Goal: Transaction & Acquisition: Purchase product/service

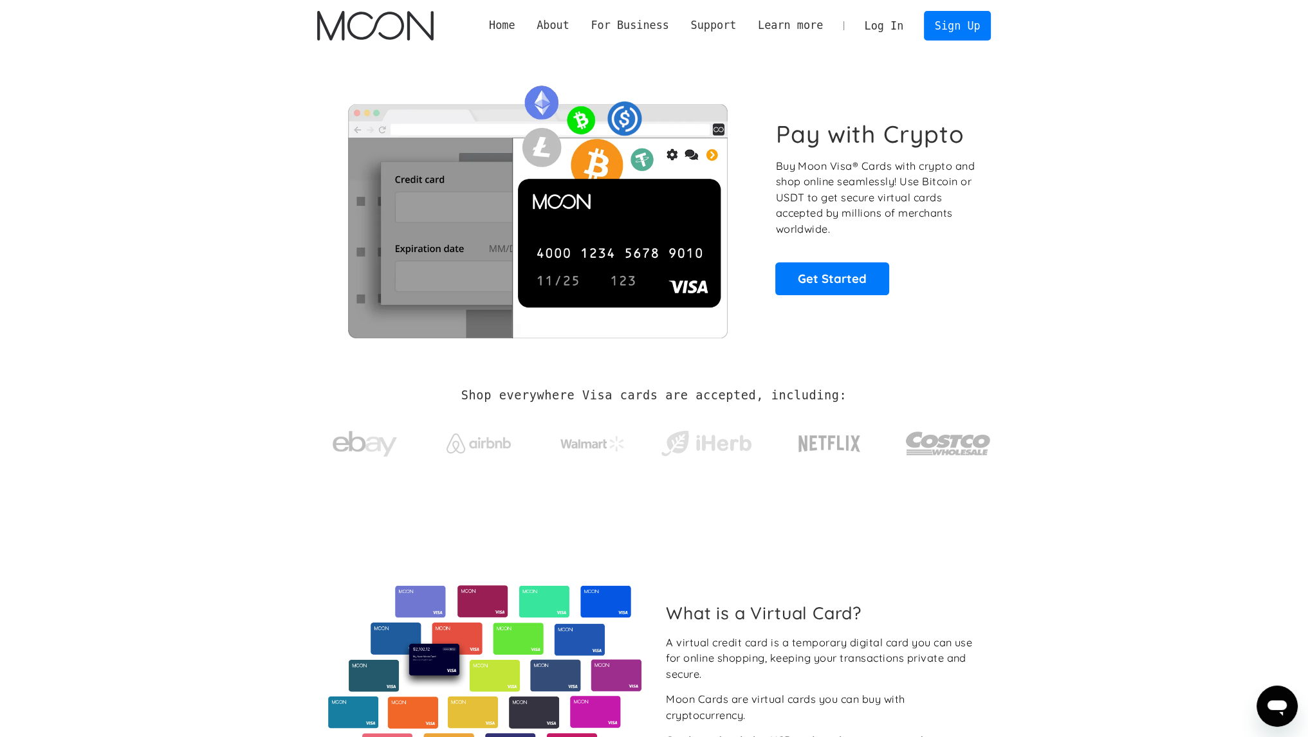
click at [897, 32] on link "Log In" at bounding box center [884, 26] width 60 height 28
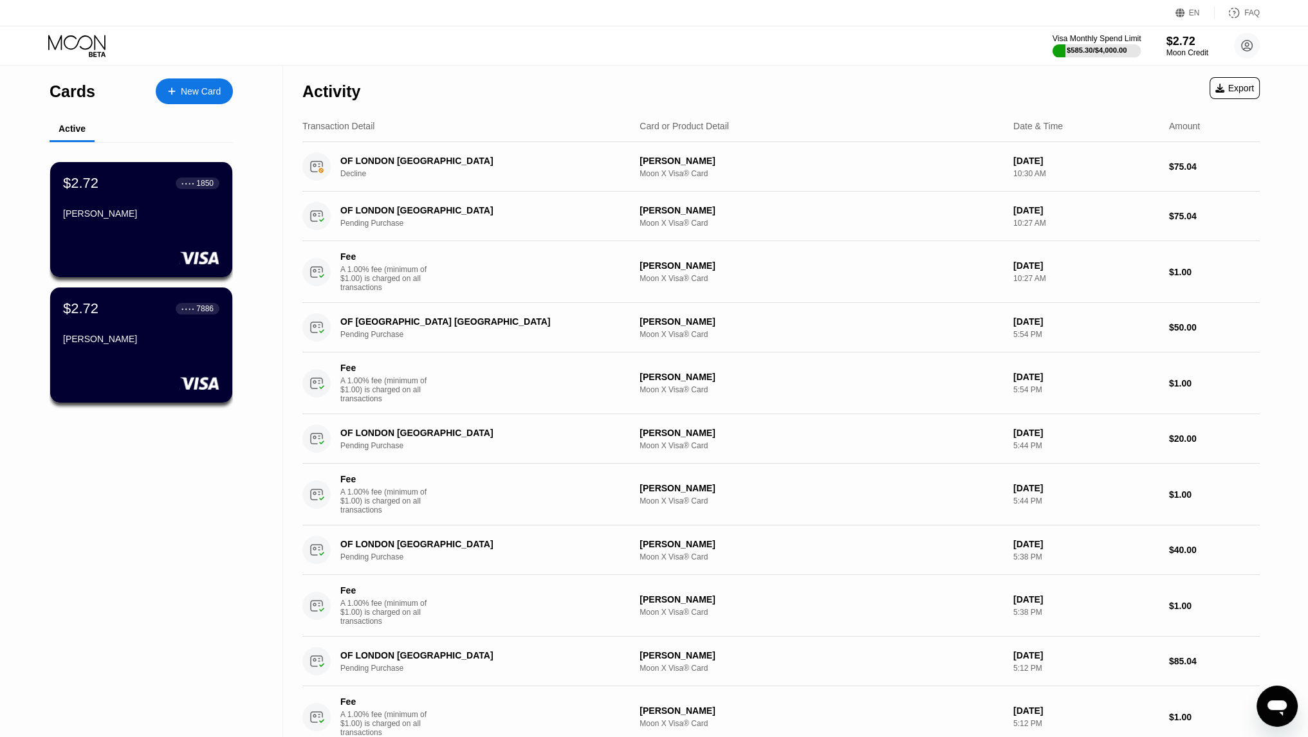
click at [1111, 53] on div "$585.30 / $4,000.00" at bounding box center [1096, 50] width 60 height 8
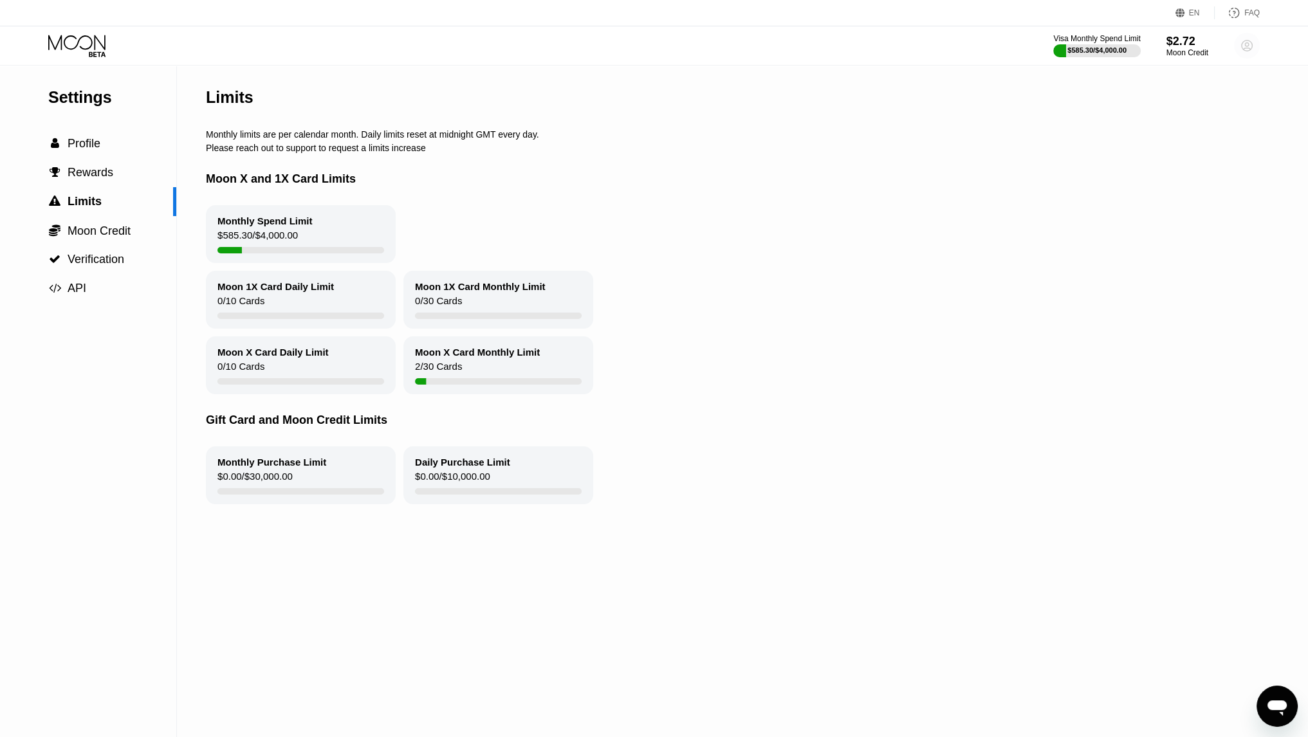
click at [1251, 47] on icon at bounding box center [1246, 46] width 11 height 11
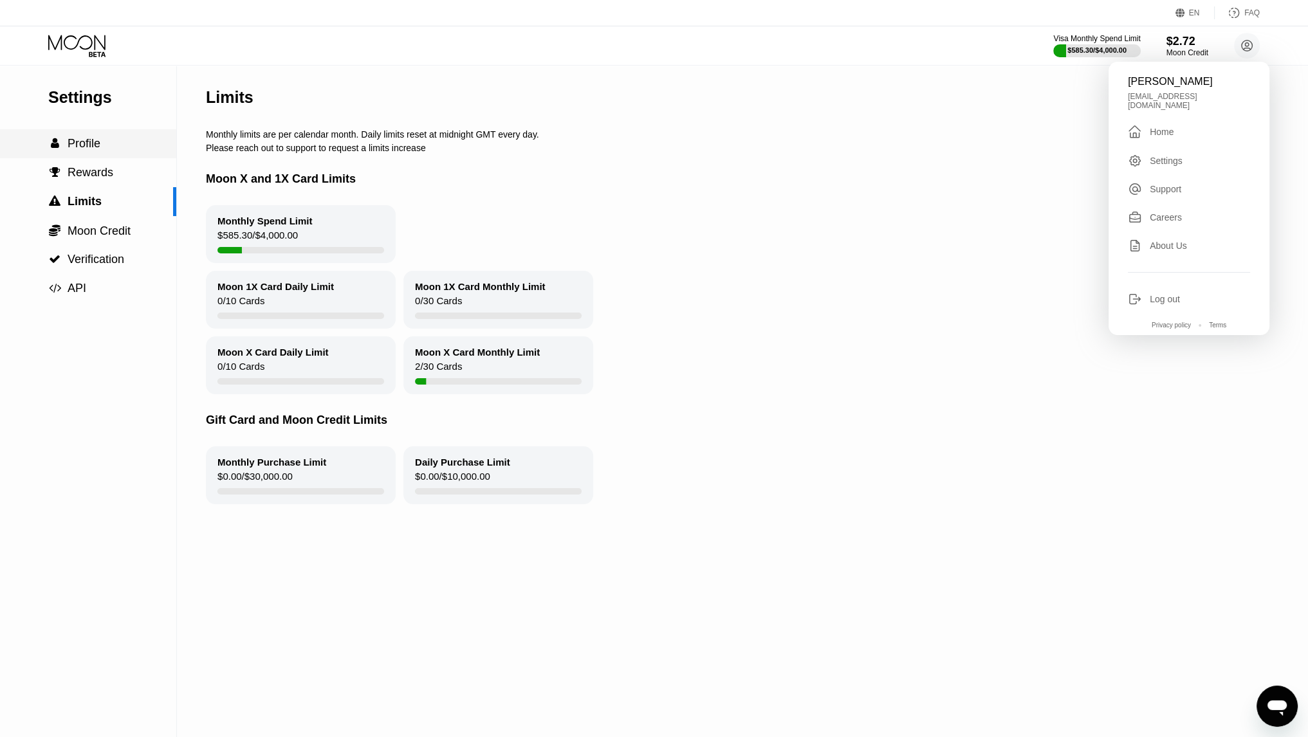
click at [152, 151] on div " Profile" at bounding box center [88, 144] width 176 height 14
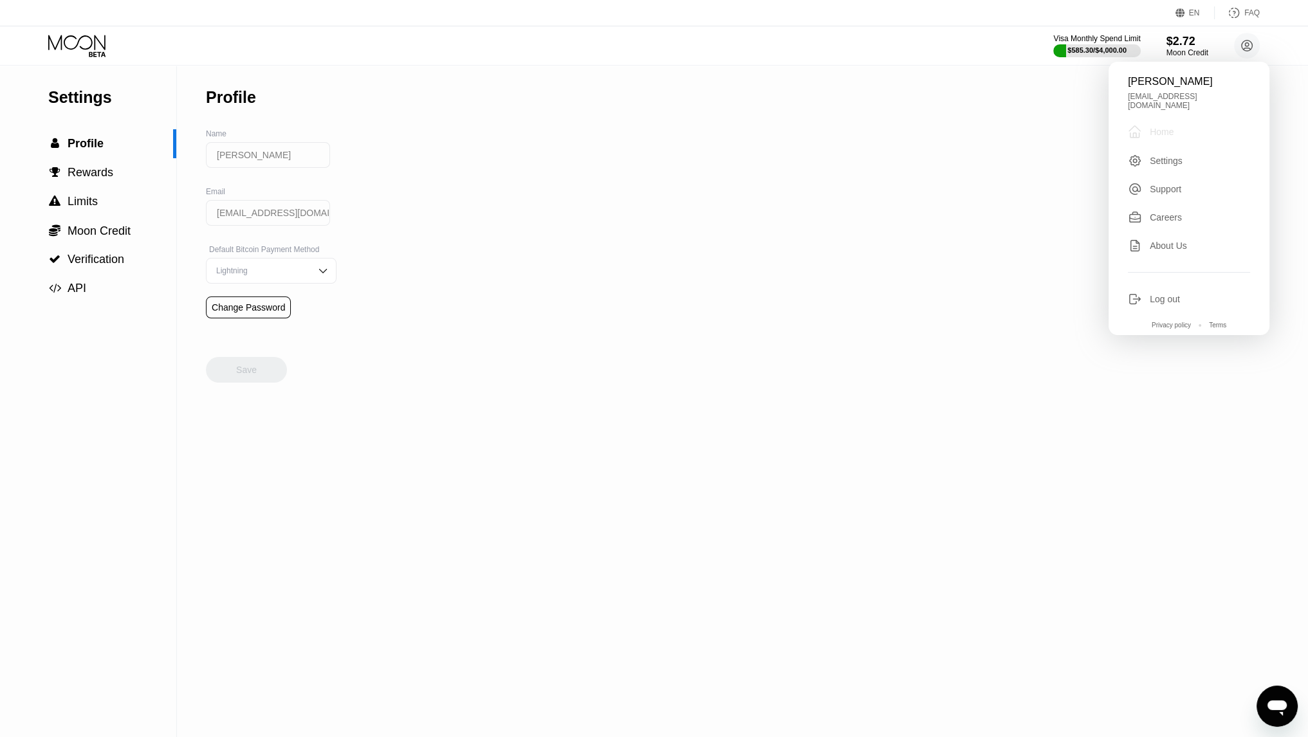
click at [1199, 124] on div " Home" at bounding box center [1189, 131] width 122 height 15
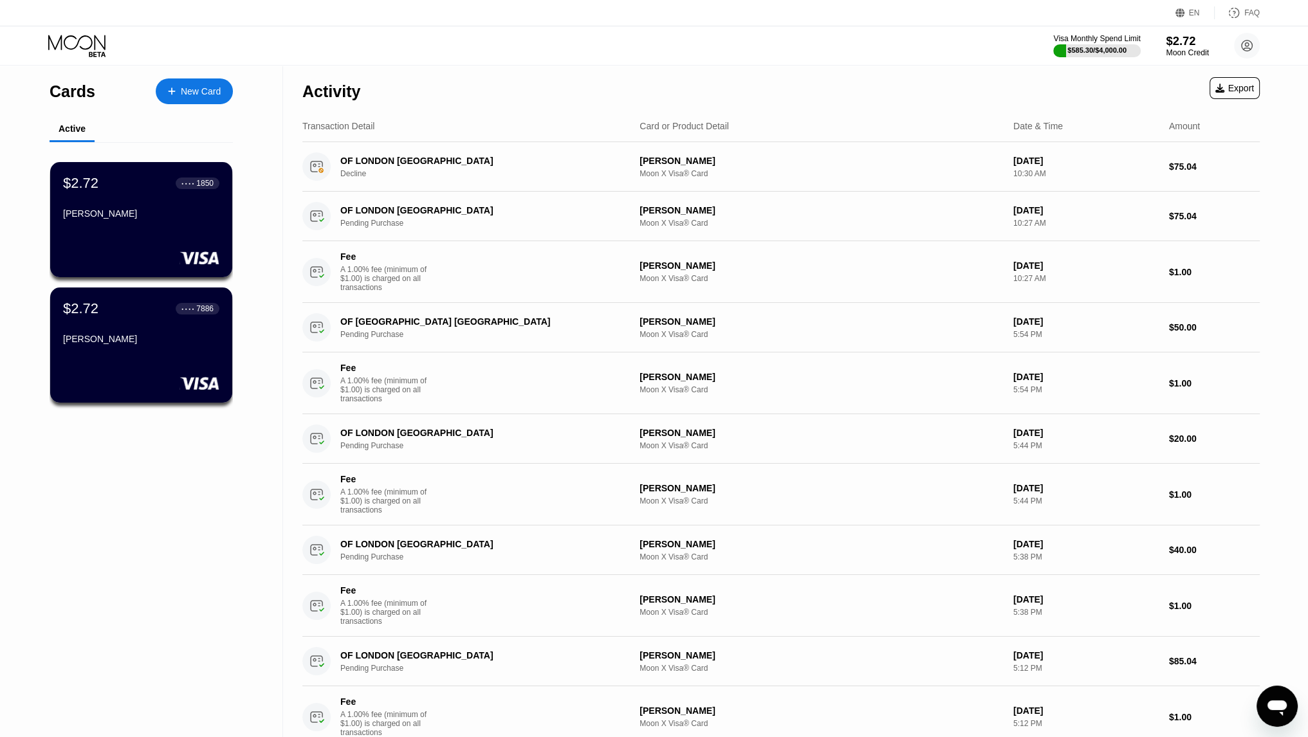
click at [1180, 48] on div "Moon Credit" at bounding box center [1187, 52] width 43 height 9
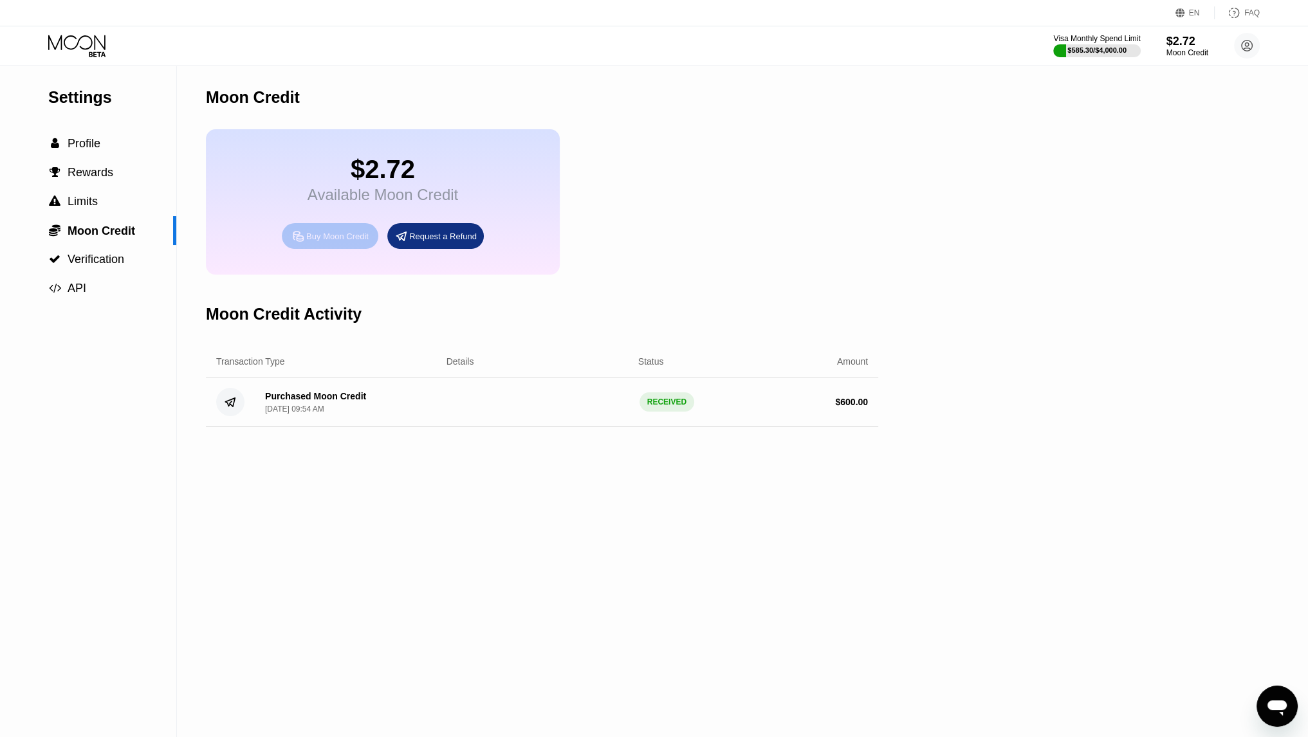
click at [352, 242] on div "Buy Moon Credit" at bounding box center [337, 236] width 62 height 11
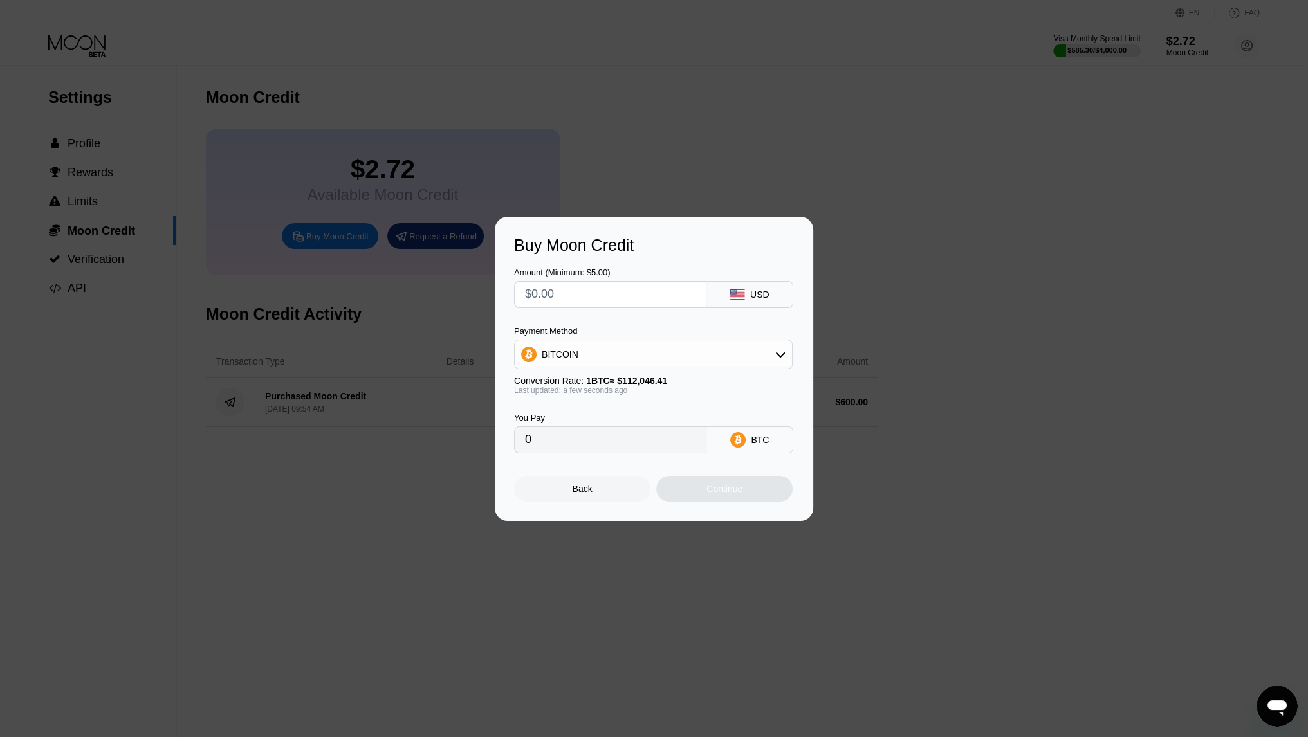
click at [612, 304] on input "text" at bounding box center [610, 295] width 170 height 26
type input "$12"
type input "0.00010710"
type input "$120"
type input "0.00107099"
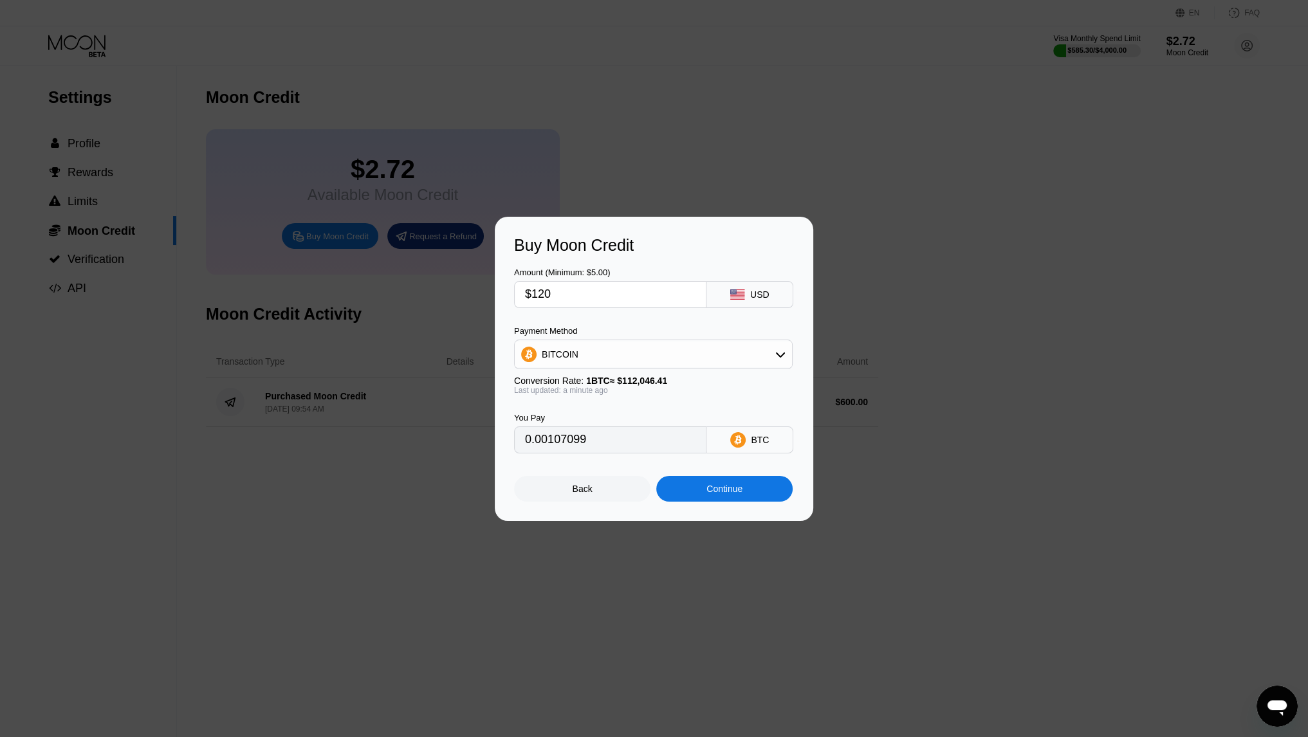
type input "$12"
type input "0.00010710"
type input "$1"
type input "0.00000893"
click at [607, 352] on div "BITCOIN" at bounding box center [653, 355] width 277 height 26
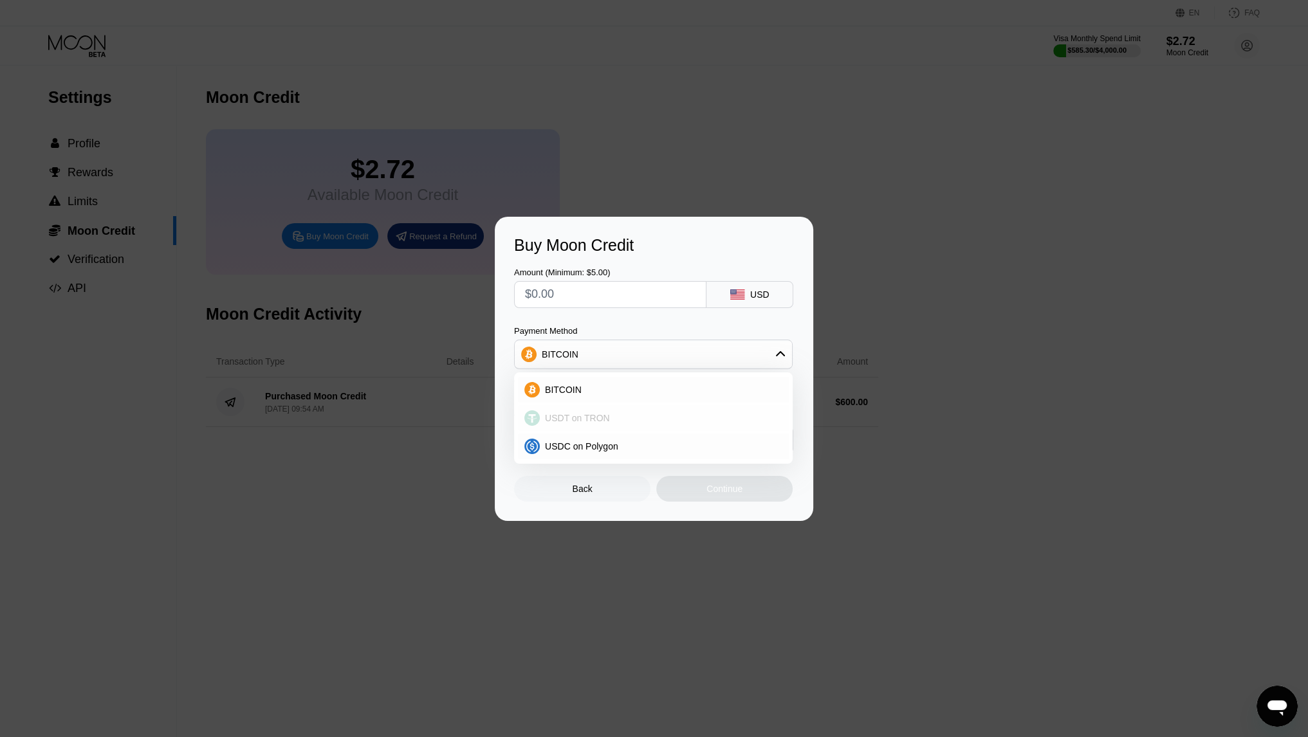
click at [595, 412] on div "USDT on TRON" at bounding box center [653, 418] width 271 height 26
type input "0.00"
click at [602, 304] on input "text" at bounding box center [610, 295] width 170 height 26
type input "$1"
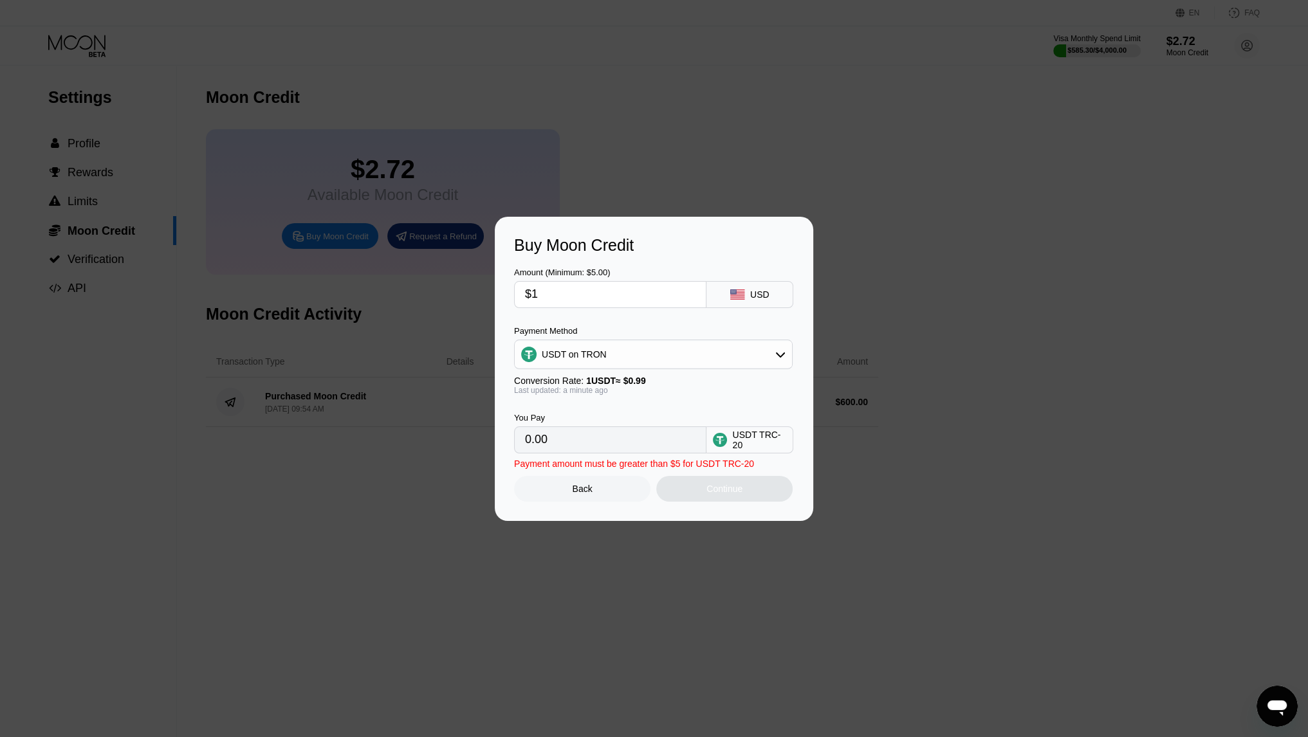
type input "1.01"
type input "$12"
type input "12.12"
type input "$120"
type input "121.21"
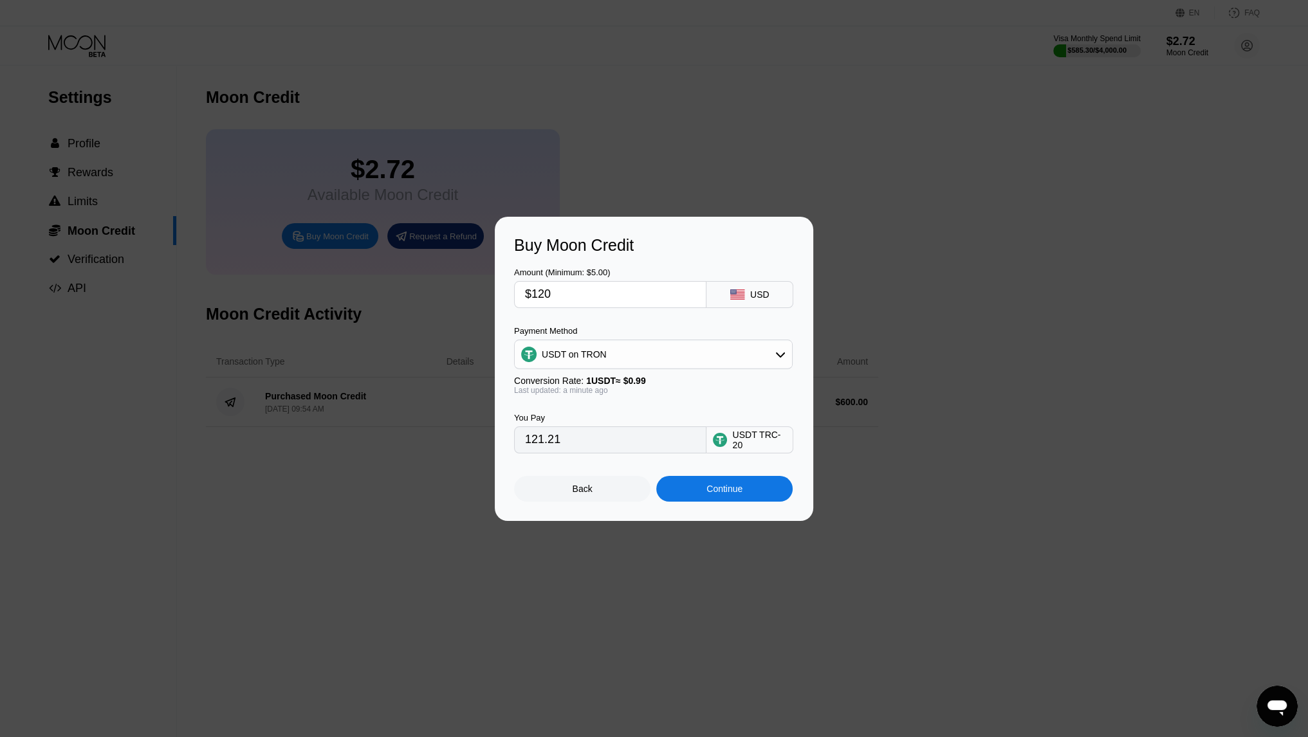
click at [603, 289] on input "$120" at bounding box center [610, 295] width 170 height 26
type input "$1"
type input "1.01"
type input "$11"
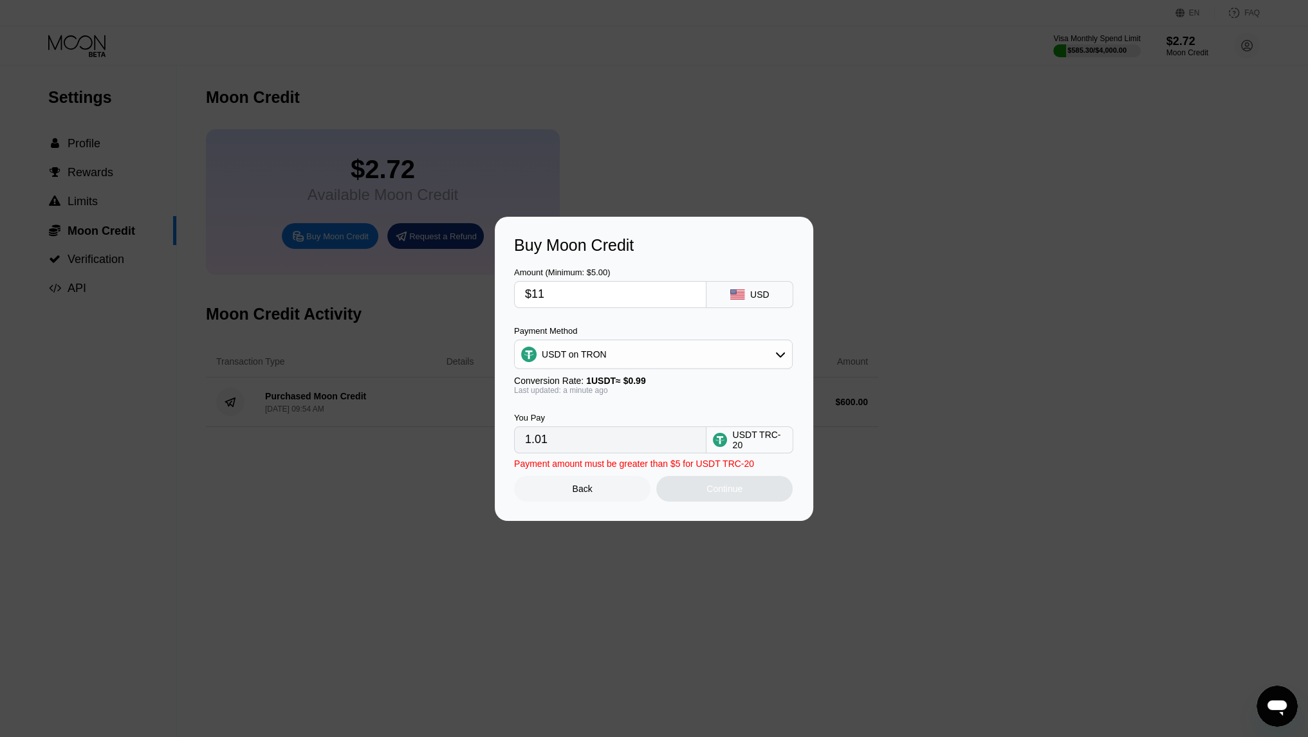
type input "11.11"
type input "$110"
type input "111.11"
type input "$110"
click at [697, 497] on div "Continue" at bounding box center [724, 489] width 136 height 26
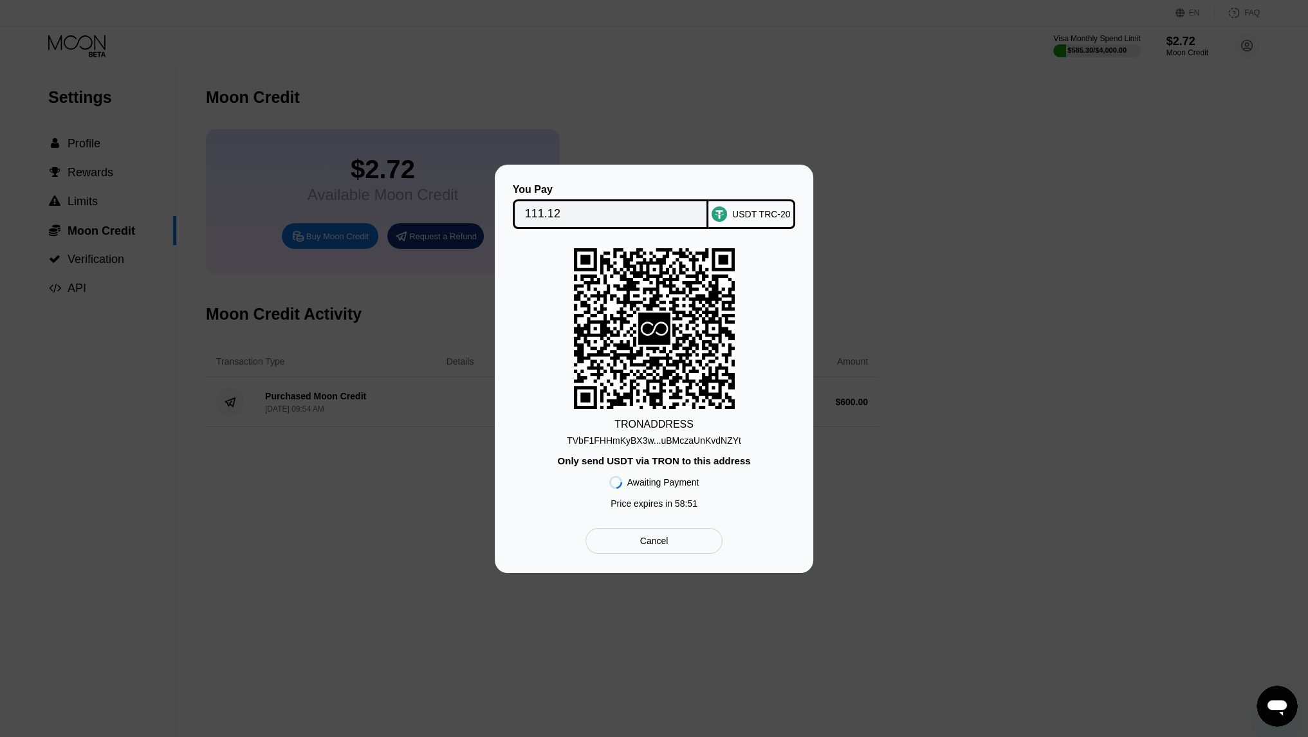
click at [690, 435] on div "TVbF1FHHmKyBX3w...uBMczaUnKvdNZYt" at bounding box center [654, 440] width 174 height 10
